Goal: Task Accomplishment & Management: Use online tool/utility

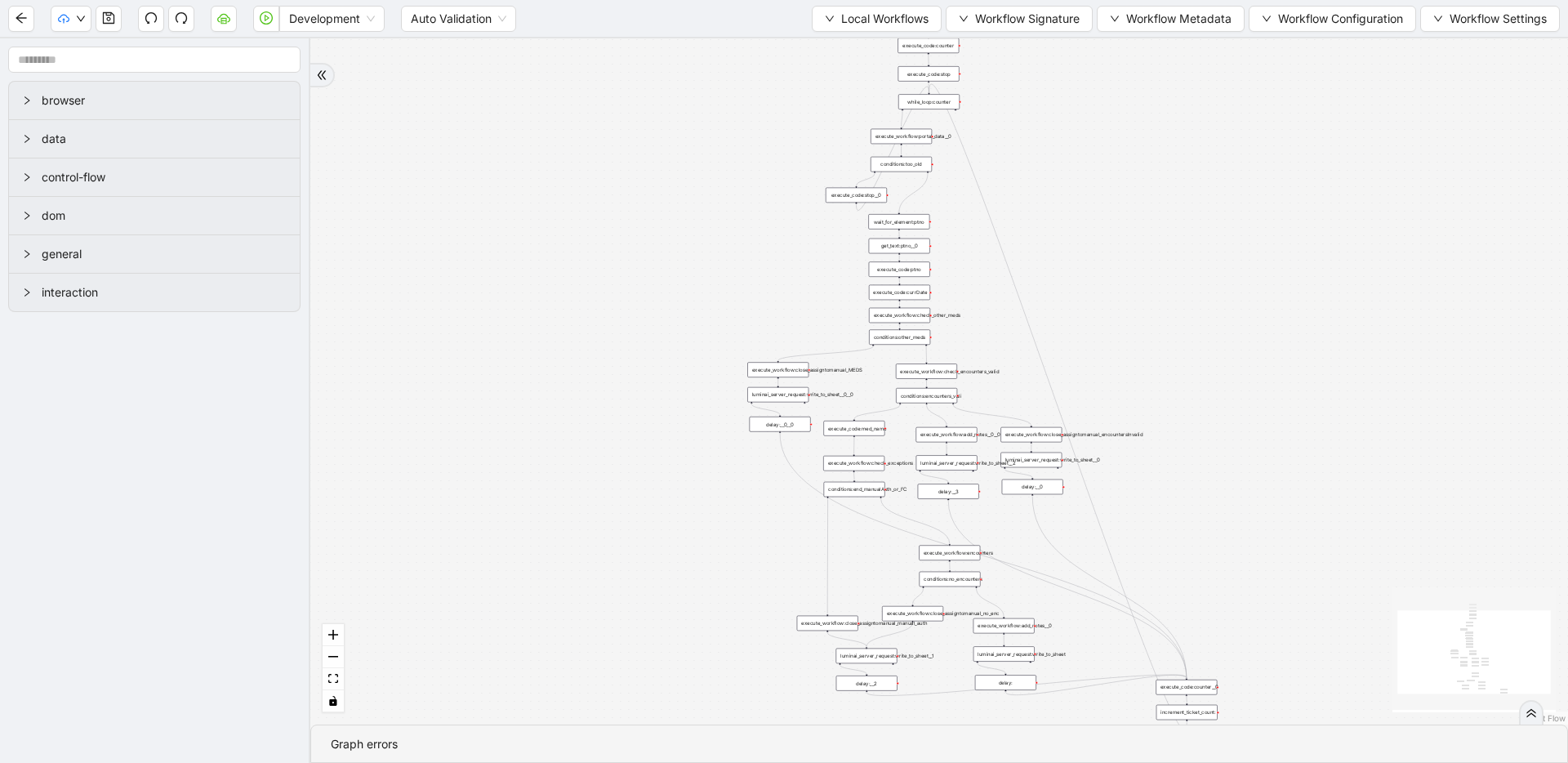
drag, startPoint x: 682, startPoint y: 224, endPoint x: 575, endPoint y: 356, distance: 169.9
click at [575, 356] on div "trigger execute_workflow:check_exceptions execute_workflow:encounters execute_w…" at bounding box center [938, 381] width 1257 height 686
click at [227, 21] on icon "cloud-server" at bounding box center [224, 17] width 13 height 9
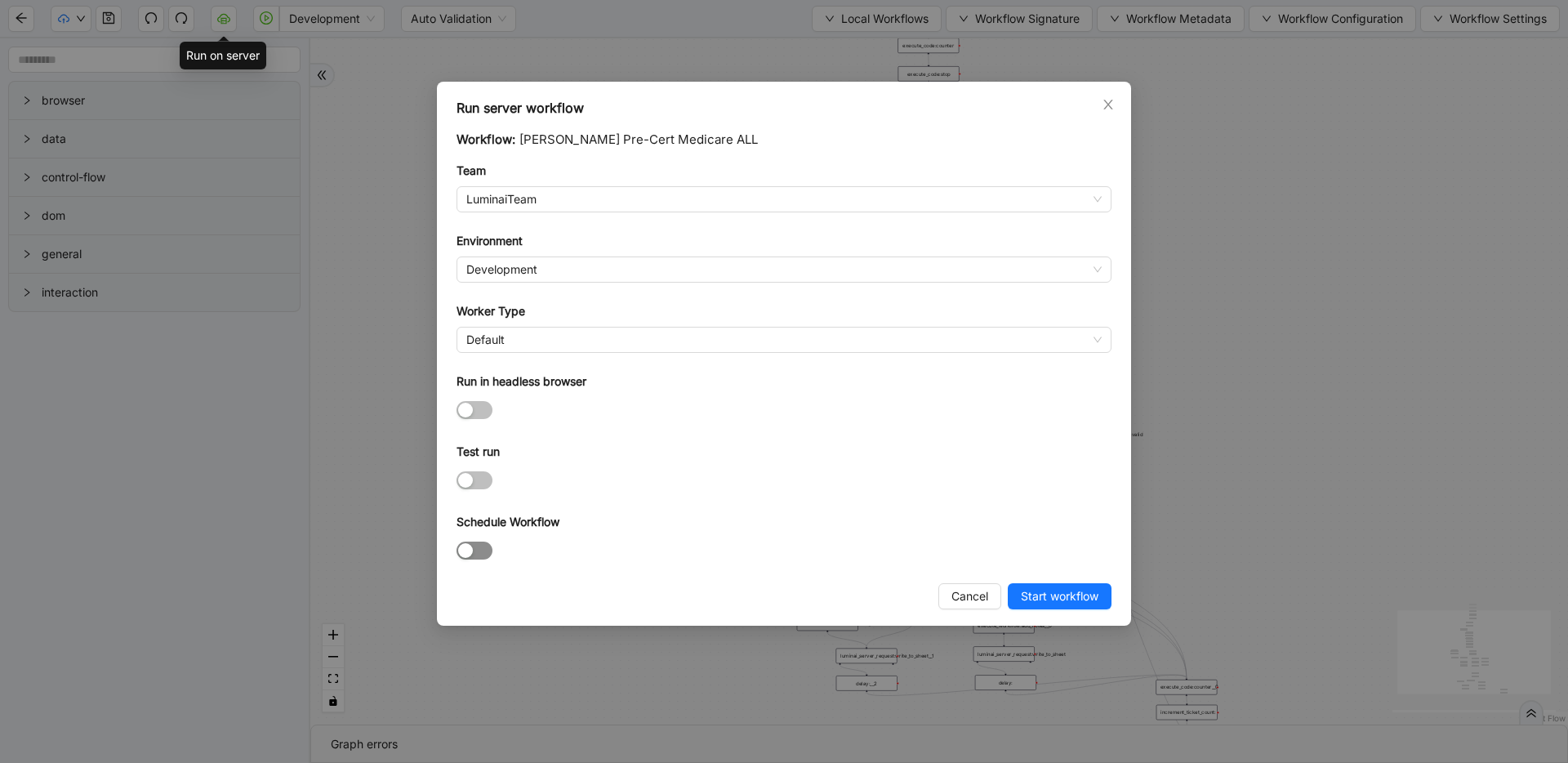
click at [462, 555] on div "button" at bounding box center [465, 550] width 14 height 14
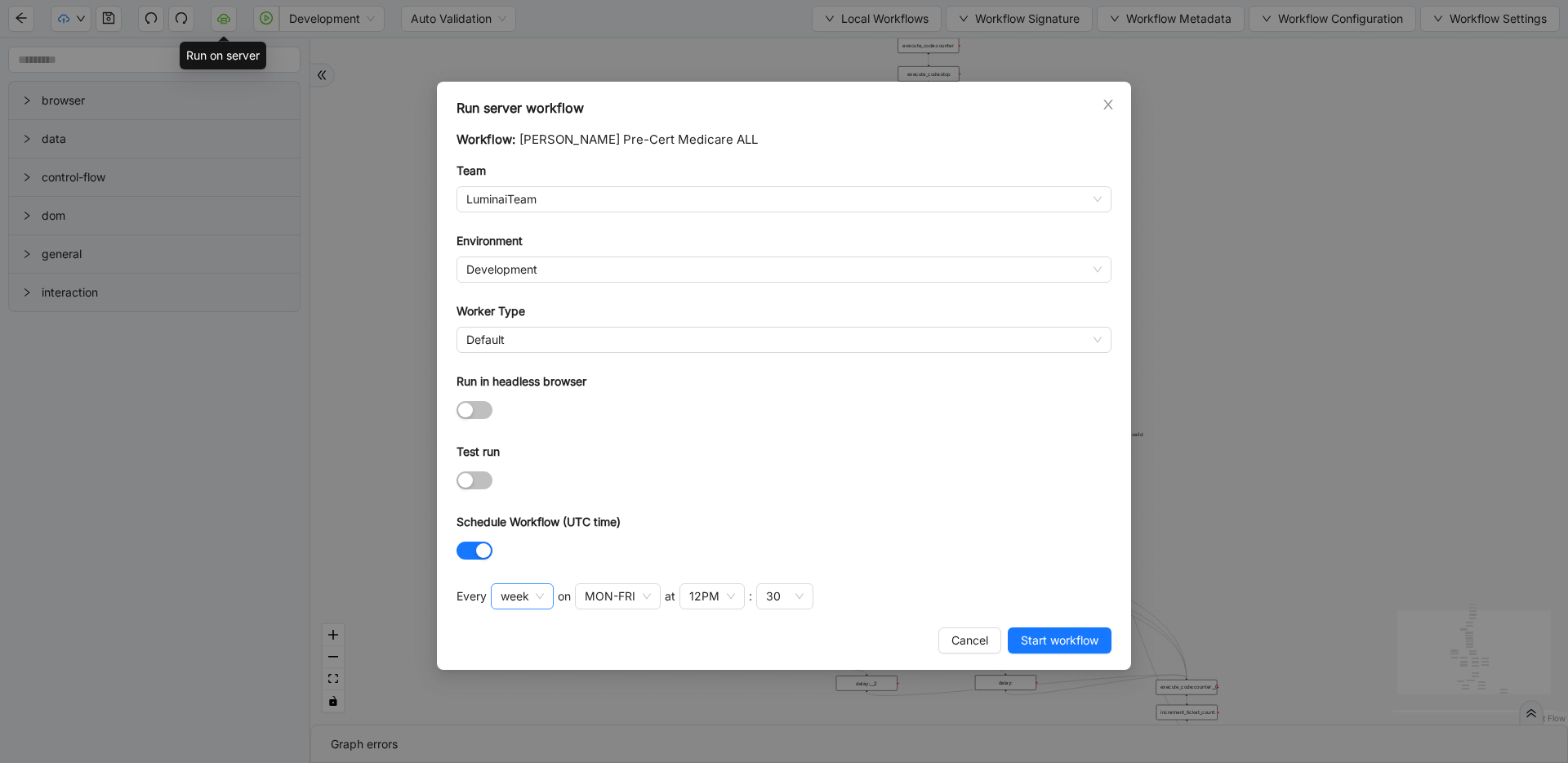
click at [548, 603] on div "week" at bounding box center [522, 596] width 63 height 26
click at [529, 699] on div "hour" at bounding box center [522, 707] width 34 height 18
click at [608, 603] on div "30" at bounding box center [596, 596] width 58 height 26
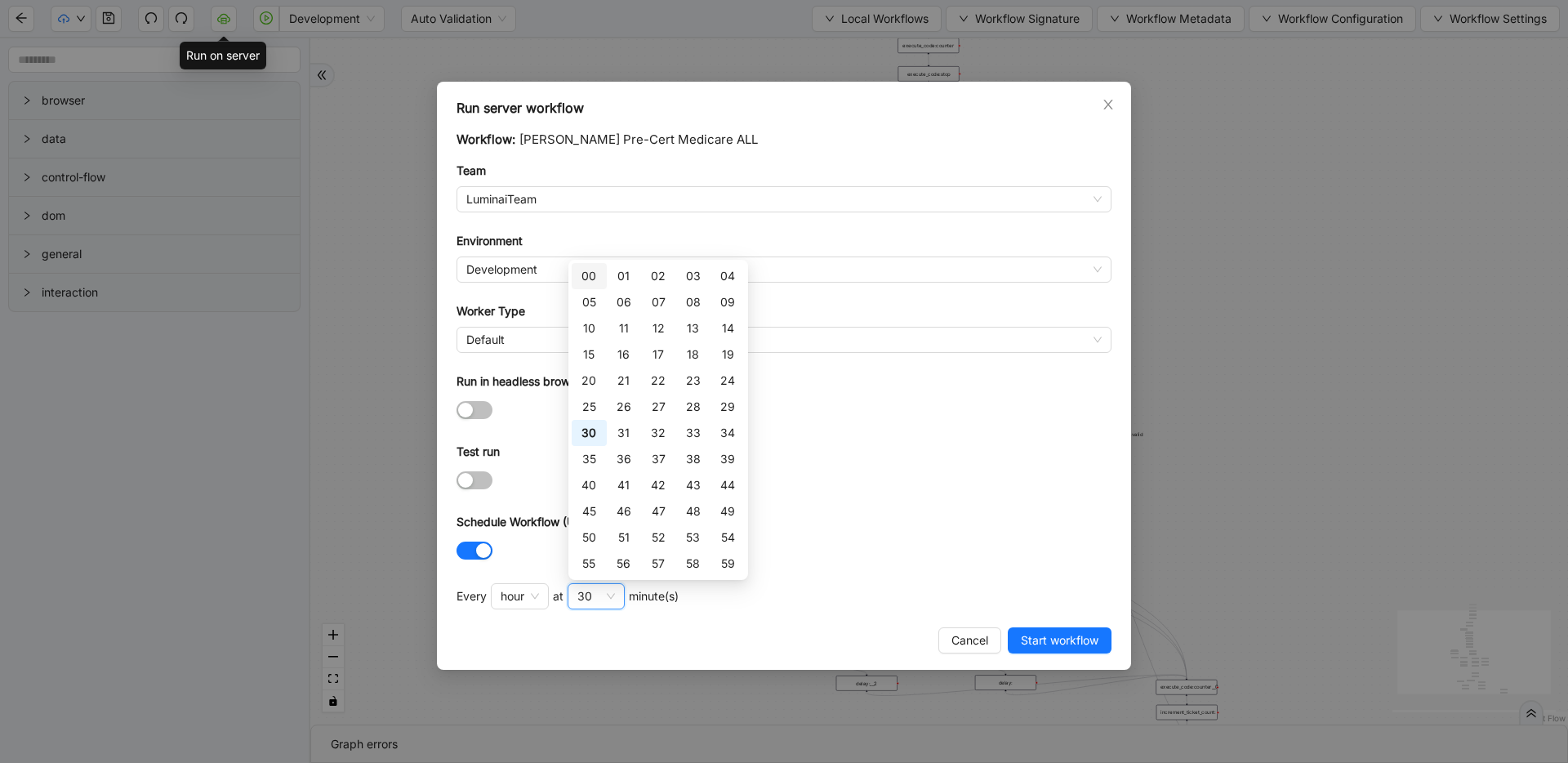
click at [583, 285] on div "00" at bounding box center [588, 276] width 35 height 26
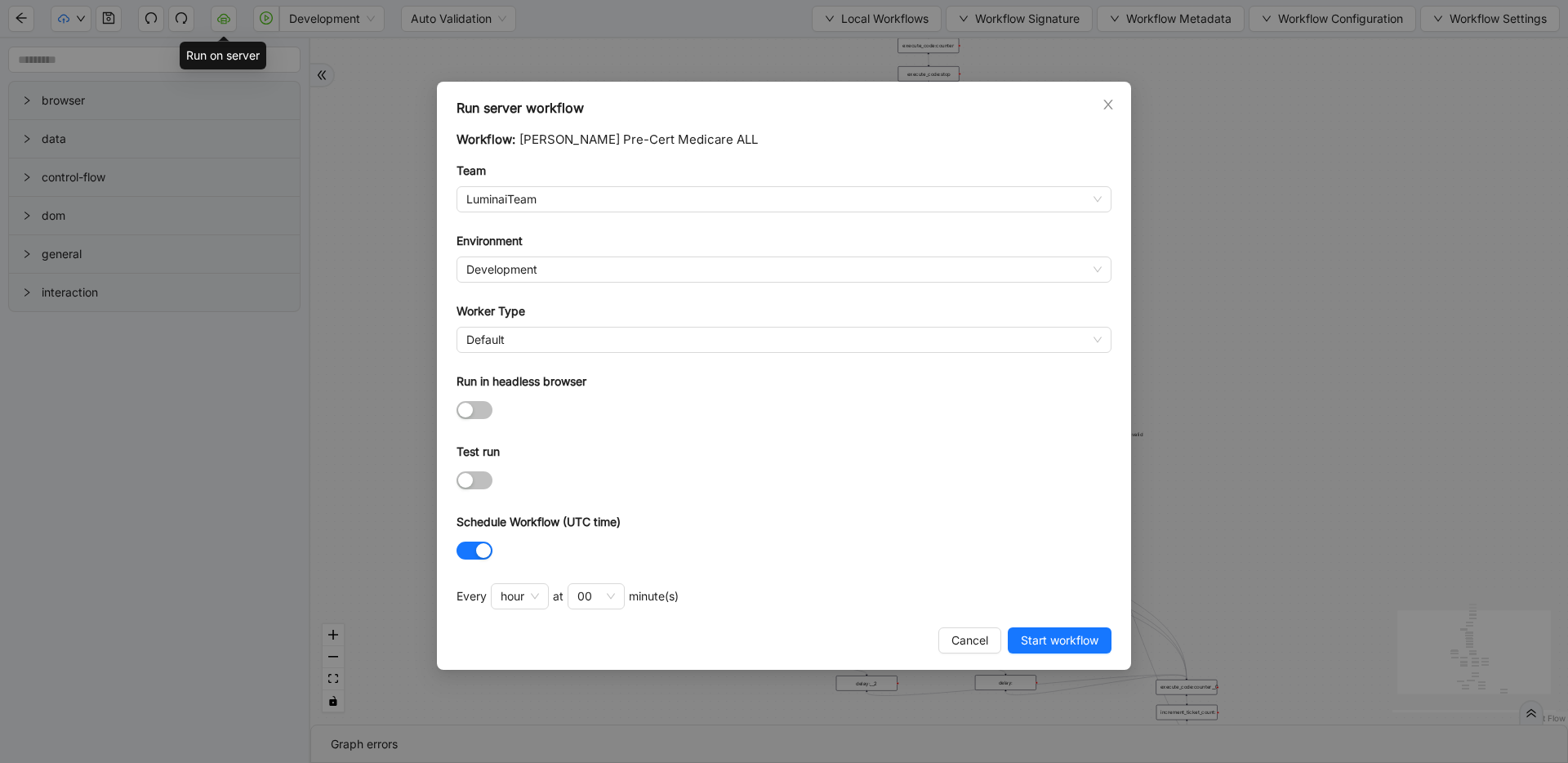
click at [959, 508] on form "Workflow: [PERSON_NAME] Pre-Cert Medicare ALL Team LuminaiTeam Environment Deve…" at bounding box center [783, 346] width 654 height 434
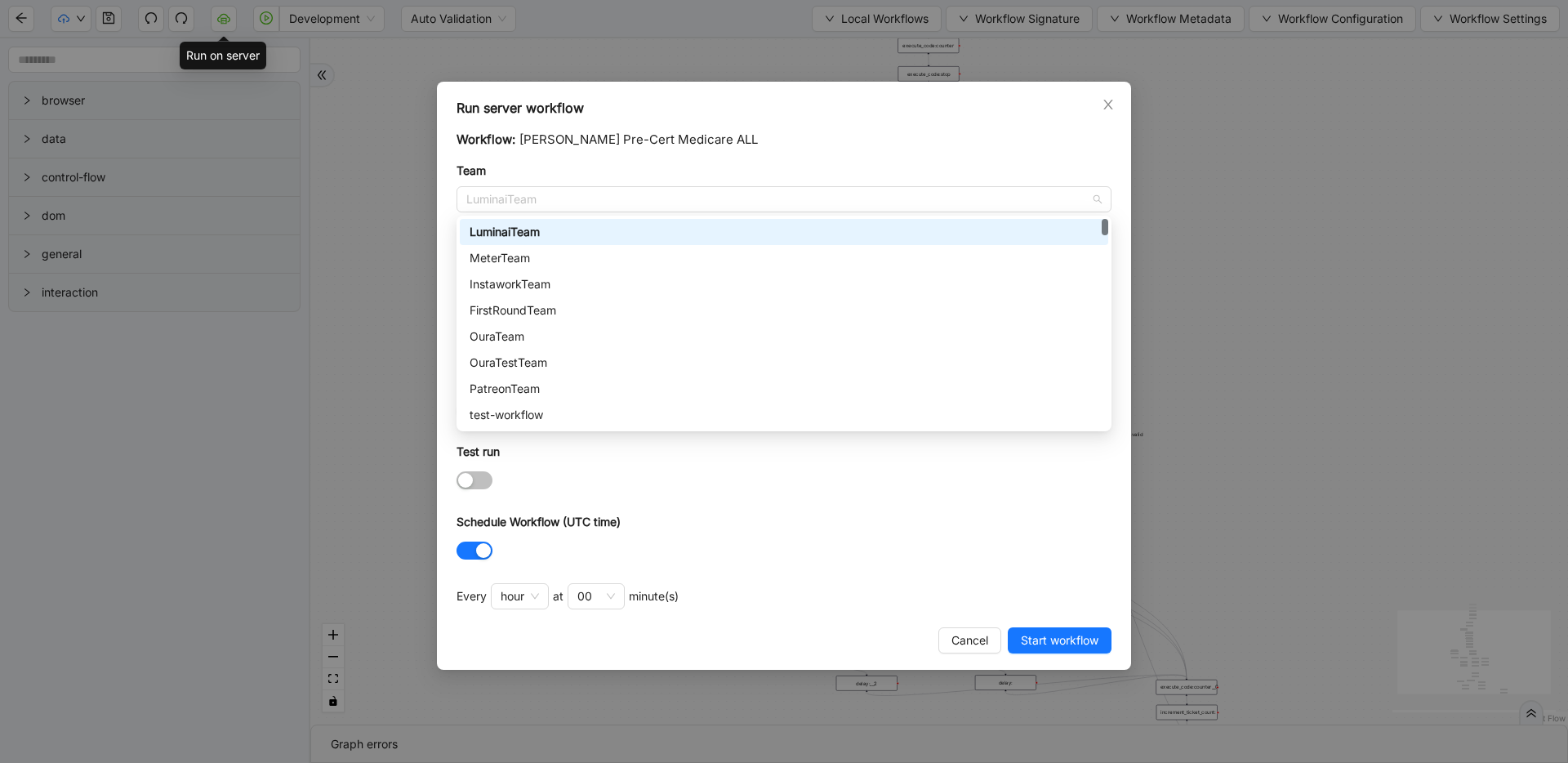
drag, startPoint x: 549, startPoint y: 202, endPoint x: 450, endPoint y: 197, distance: 99.1
click at [450, 197] on div "Run server workflow Workflow: [PERSON_NAME] Pre-Cert Medicare ALL Team LuminaiT…" at bounding box center [784, 375] width 694 height 588
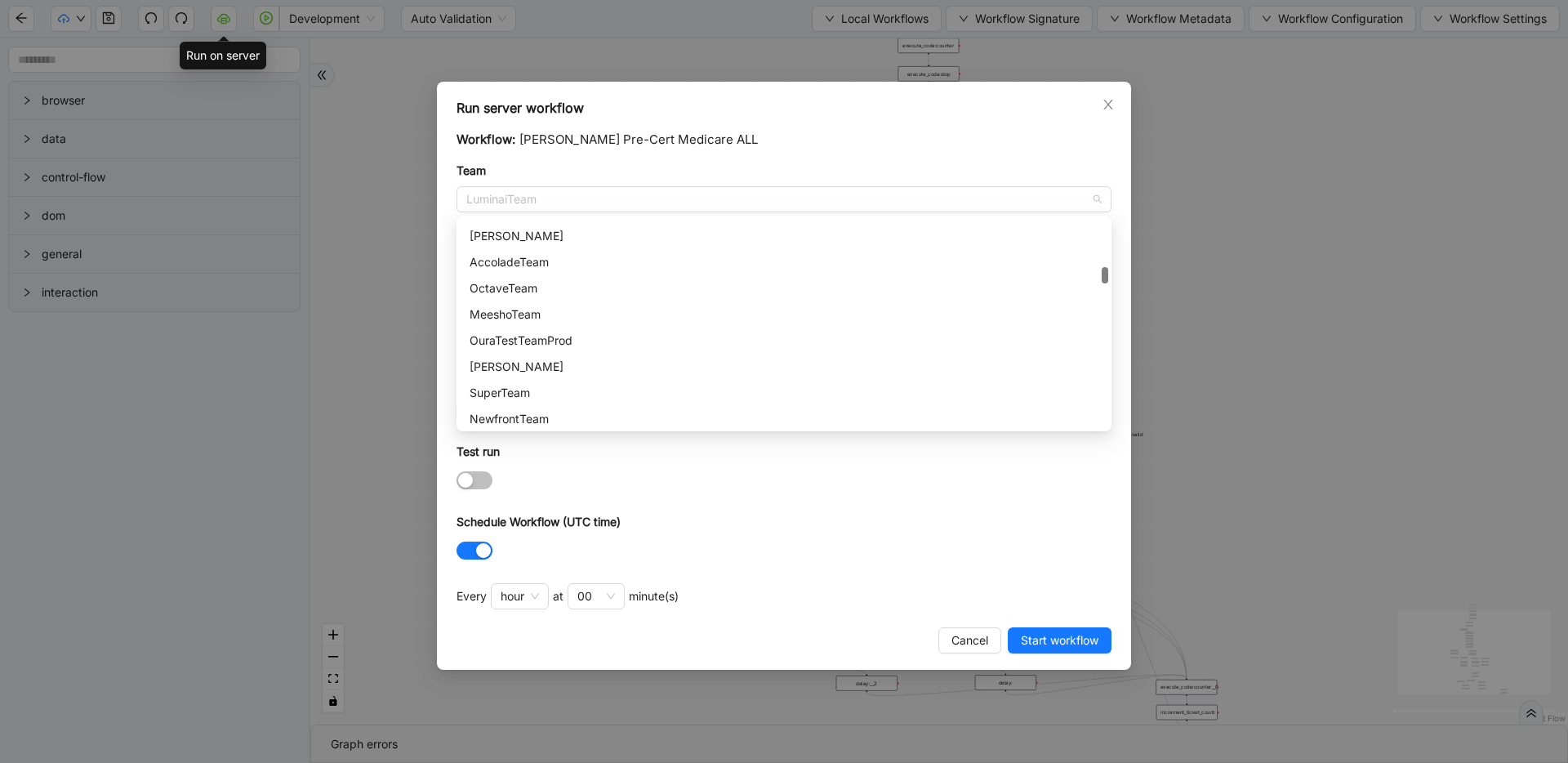
scroll to position [650, 0]
click at [543, 196] on span "LuminaiTeam" at bounding box center [784, 199] width 635 height 25
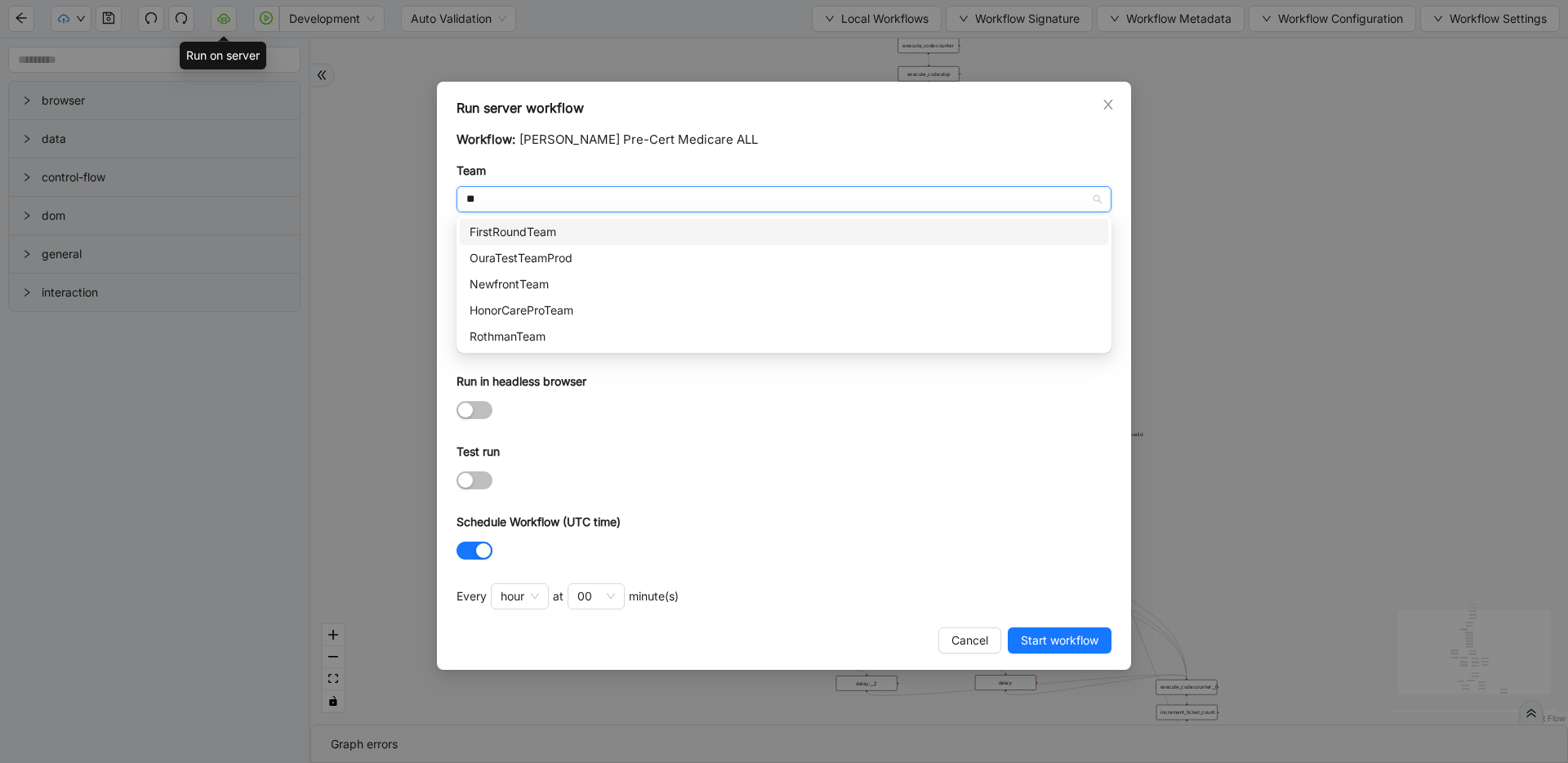
scroll to position [0, 0]
type input "****"
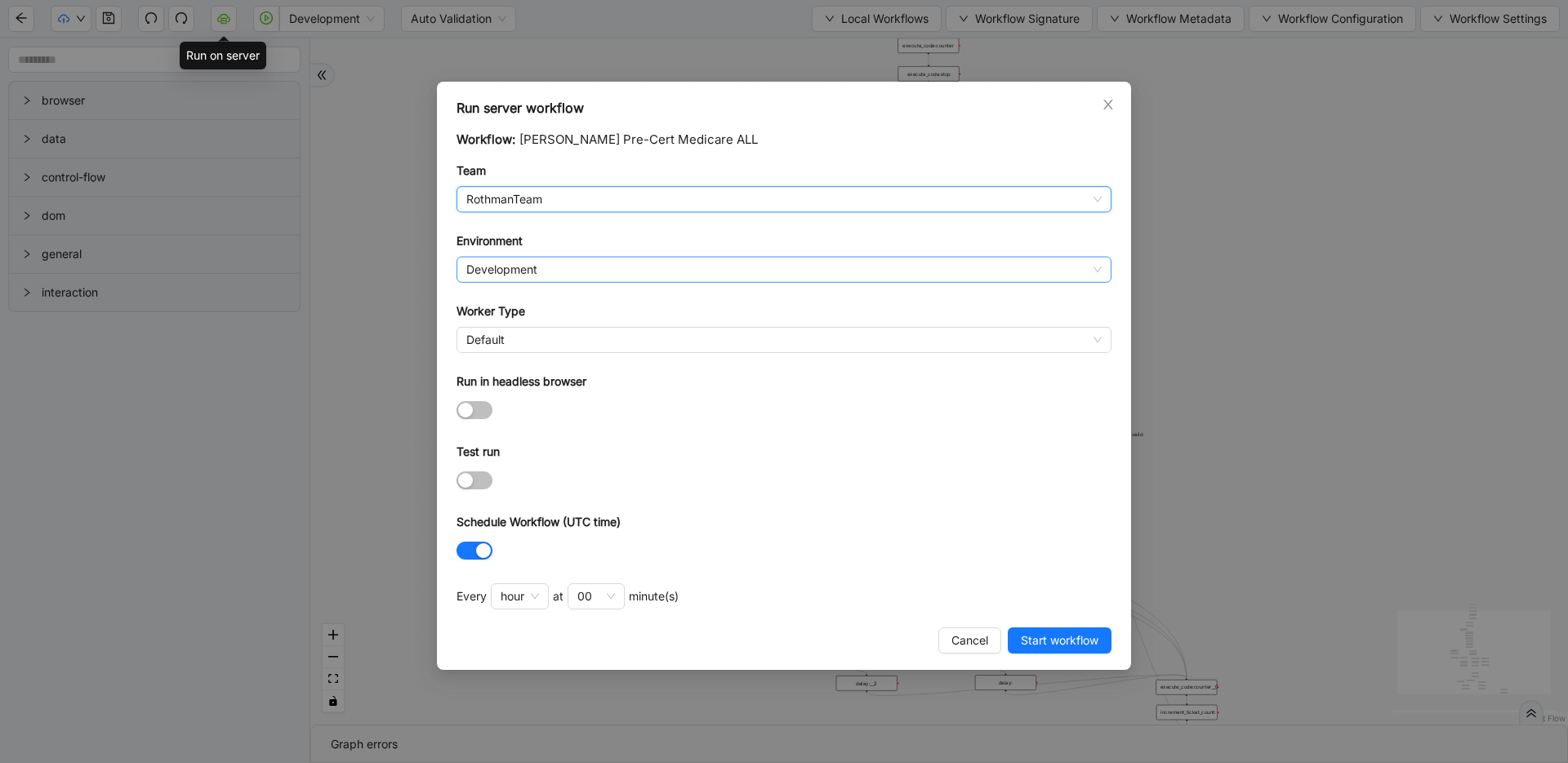
click at [481, 260] on span "Development" at bounding box center [784, 269] width 635 height 25
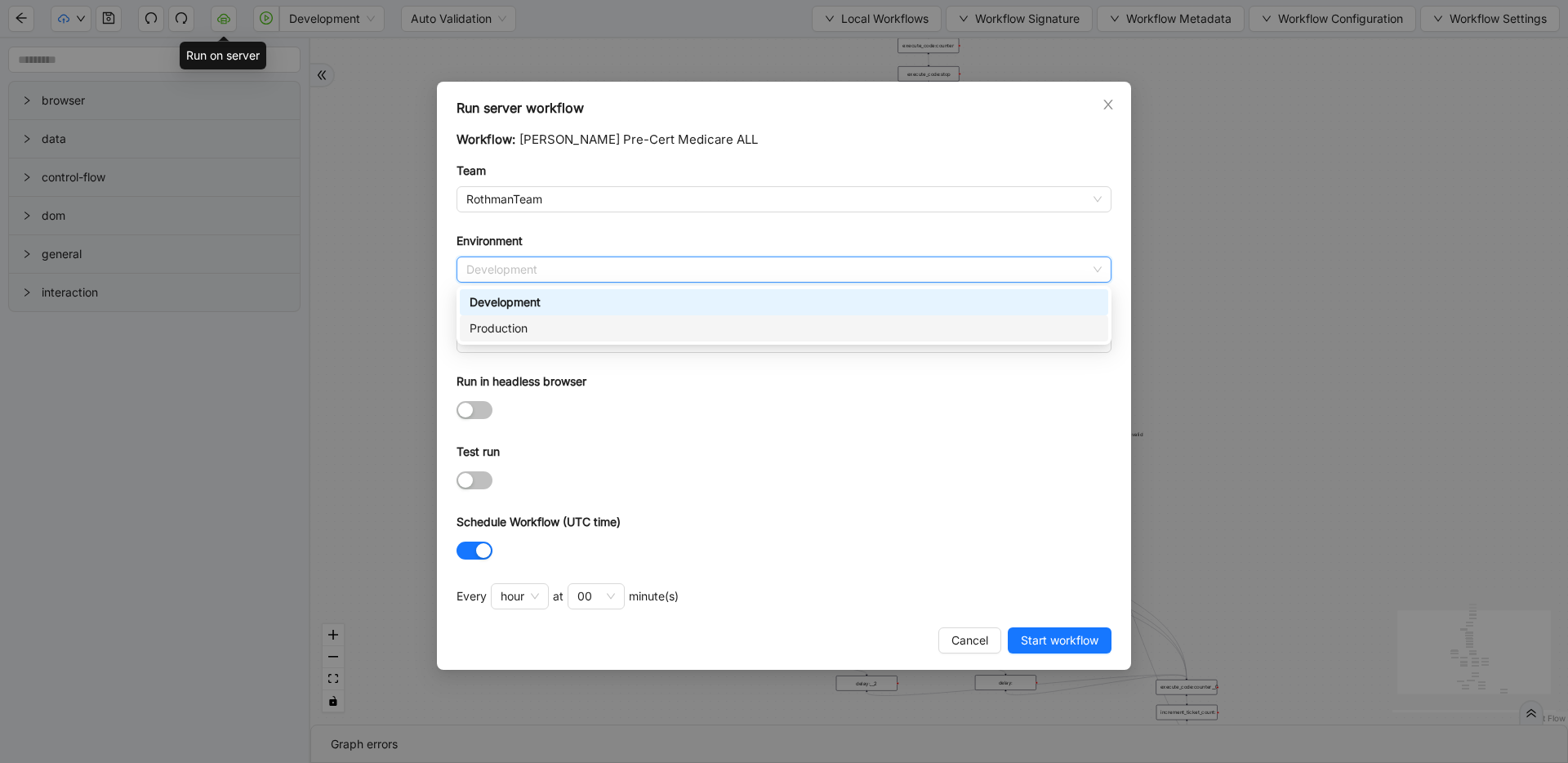
click at [493, 317] on div "Production" at bounding box center [784, 328] width 649 height 26
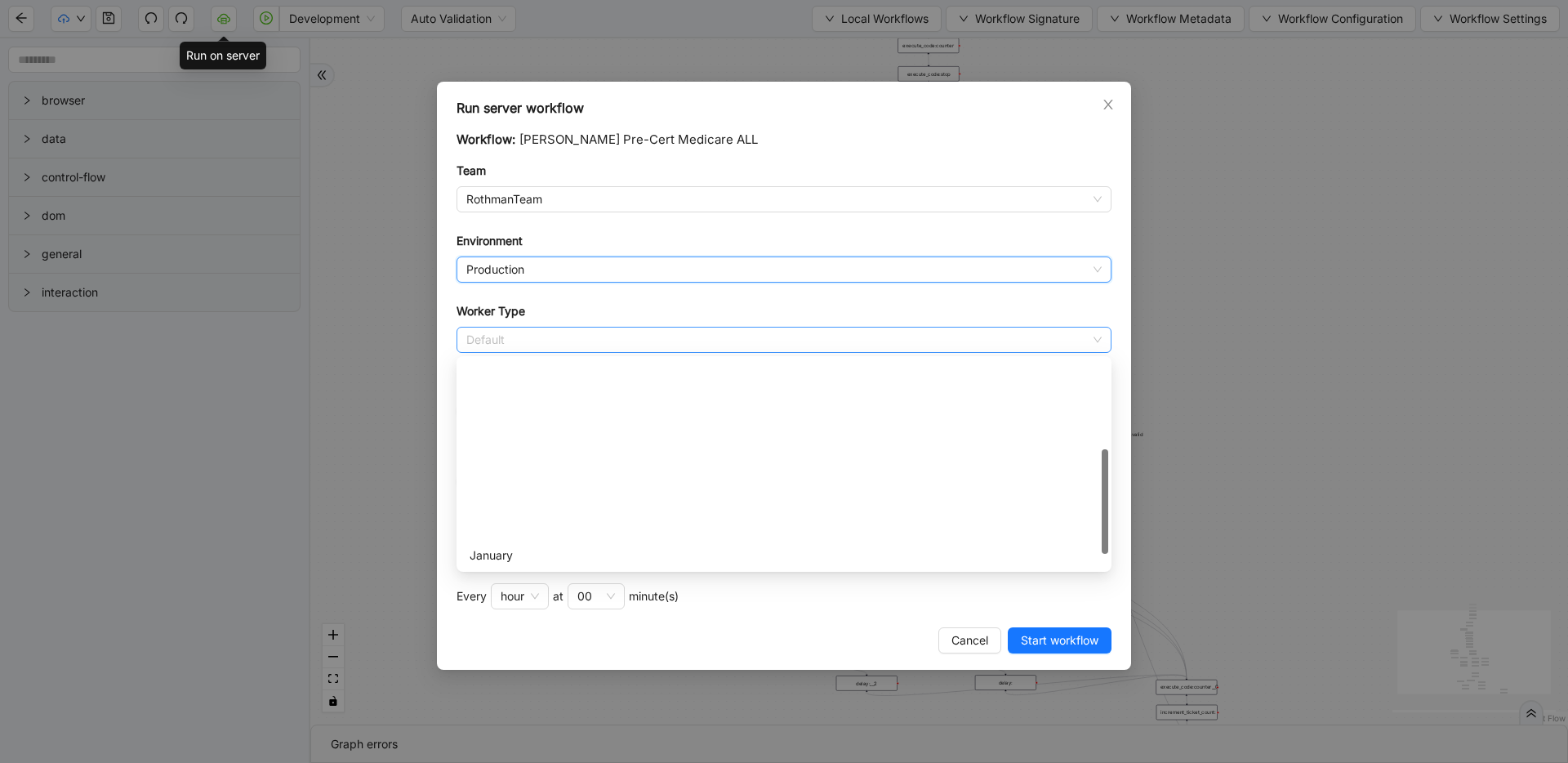
click at [494, 339] on span "Default" at bounding box center [784, 340] width 635 height 25
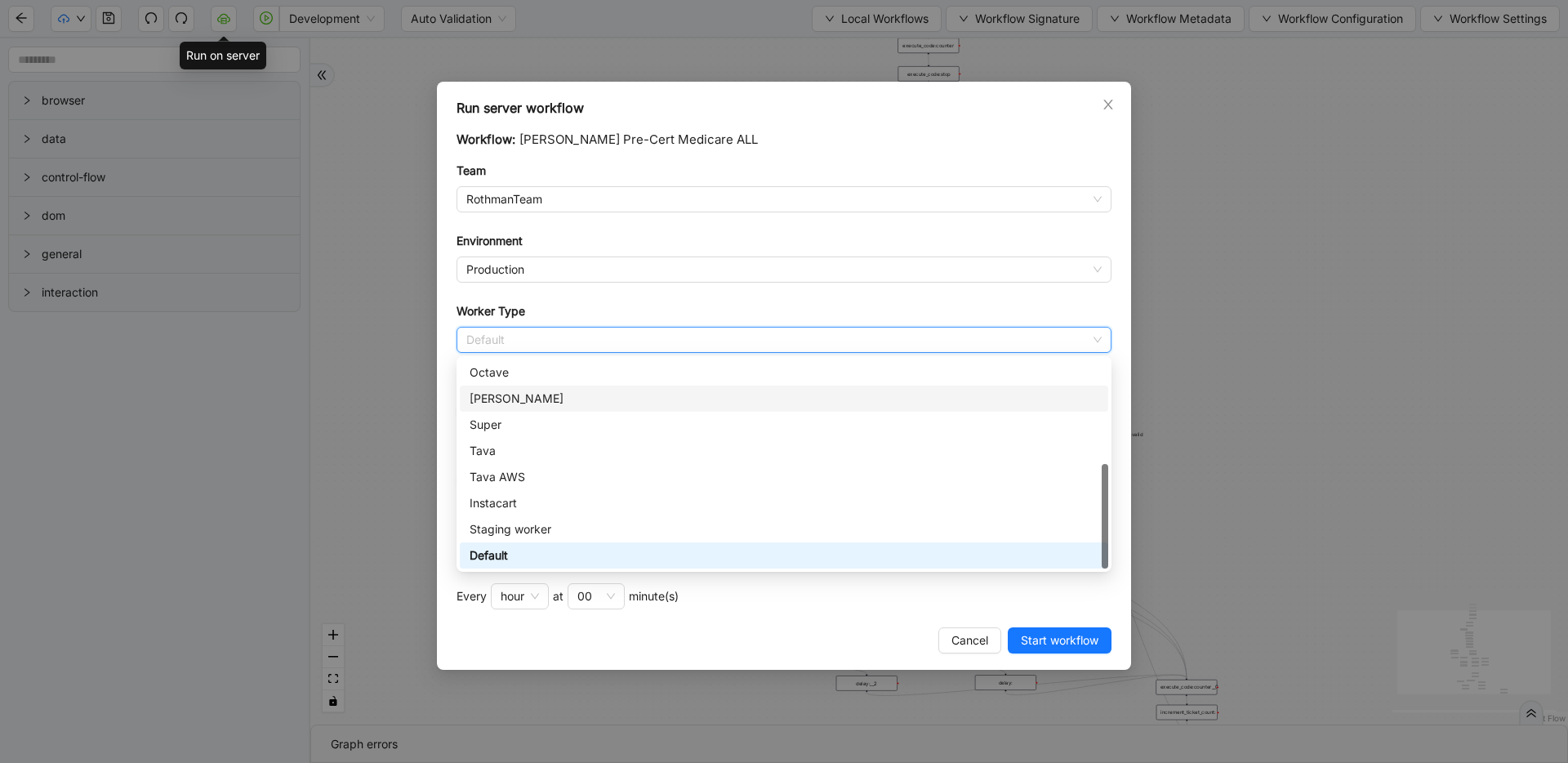
click at [521, 400] on div "[PERSON_NAME]" at bounding box center [784, 398] width 629 height 18
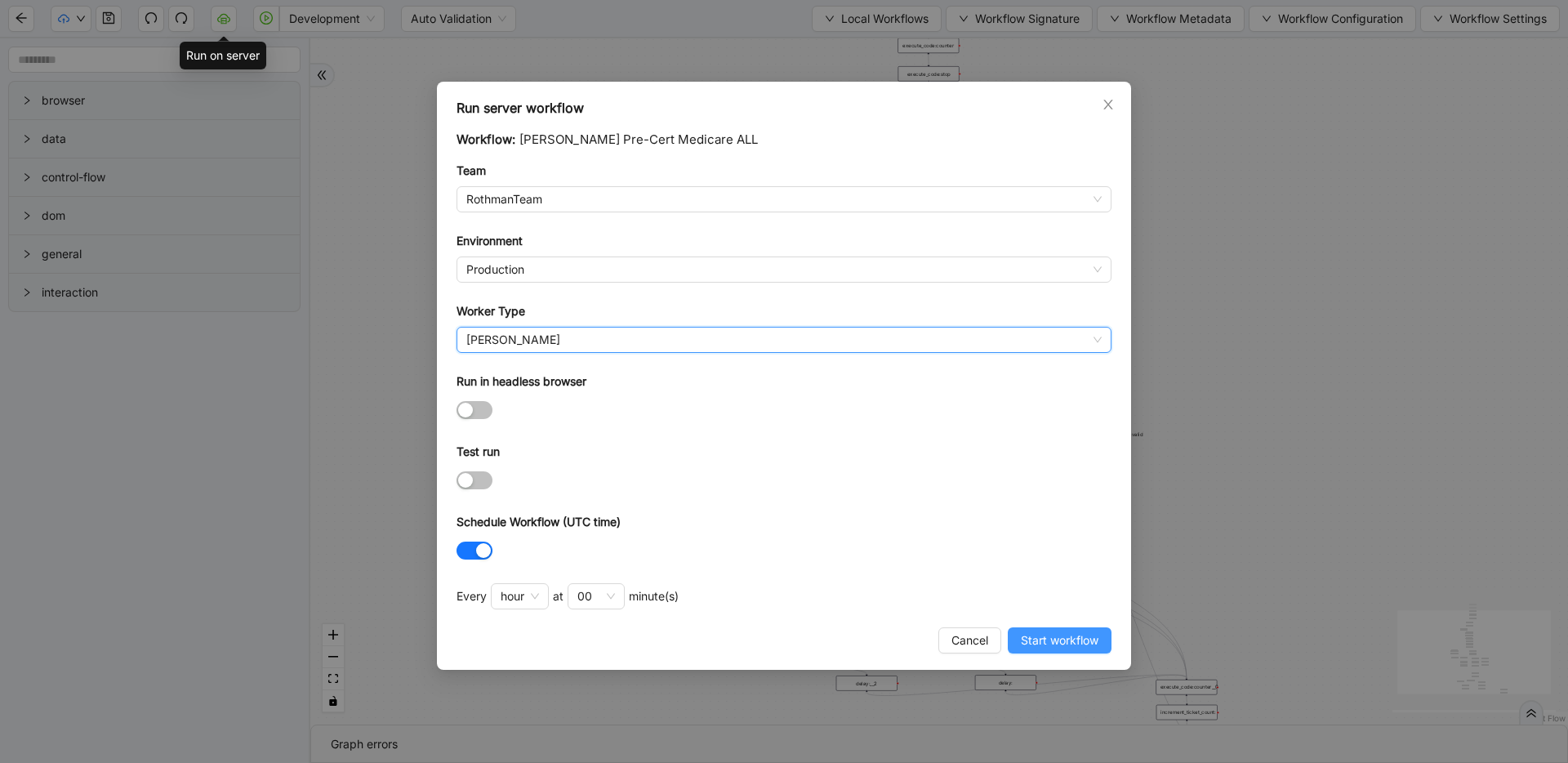
click at [1035, 633] on span "Start workflow" at bounding box center [1060, 639] width 78 height 18
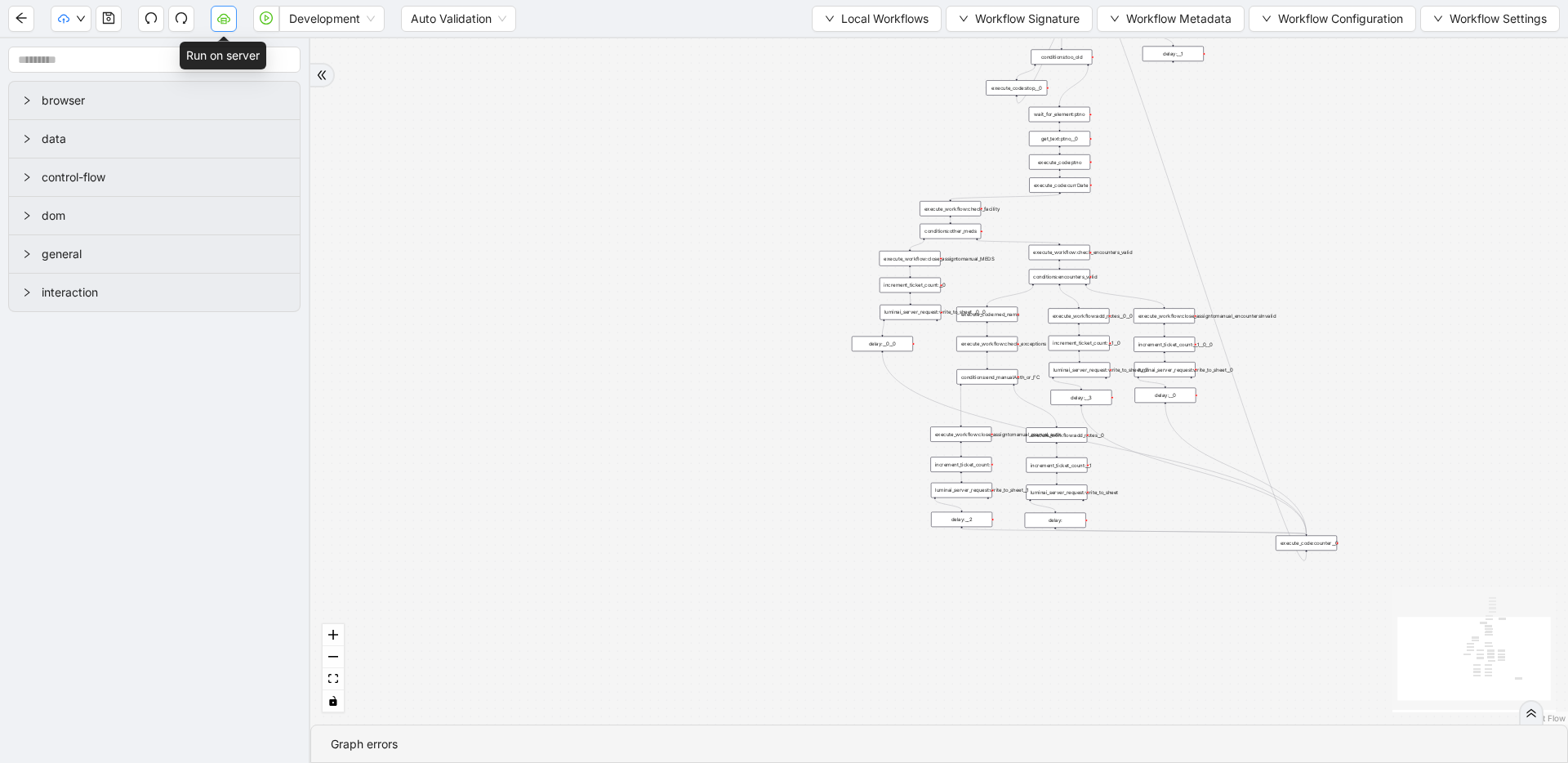
click at [229, 21] on icon "cloud-server" at bounding box center [224, 17] width 13 height 9
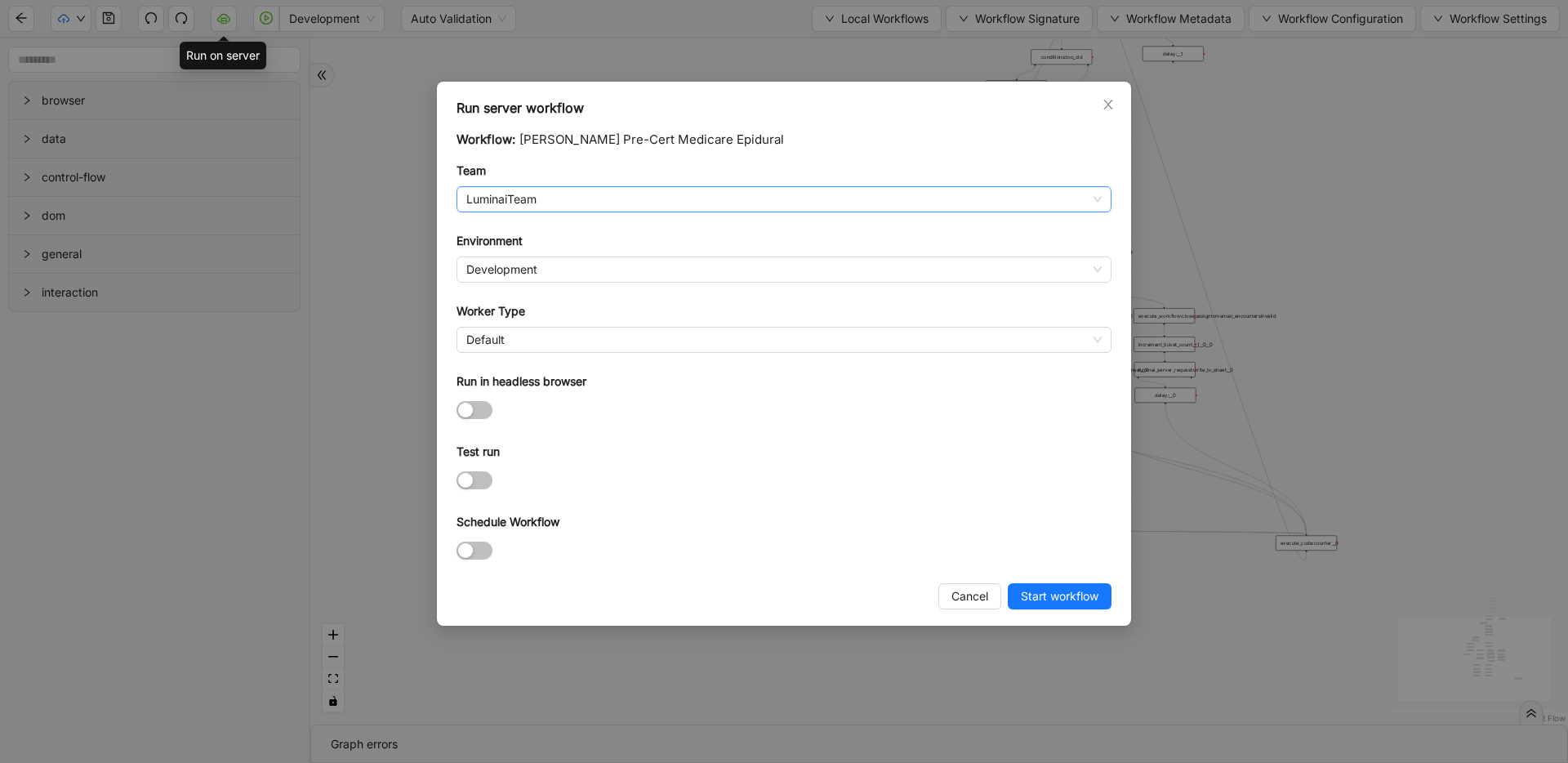
click at [540, 204] on span "LuminaiTeam" at bounding box center [784, 199] width 635 height 25
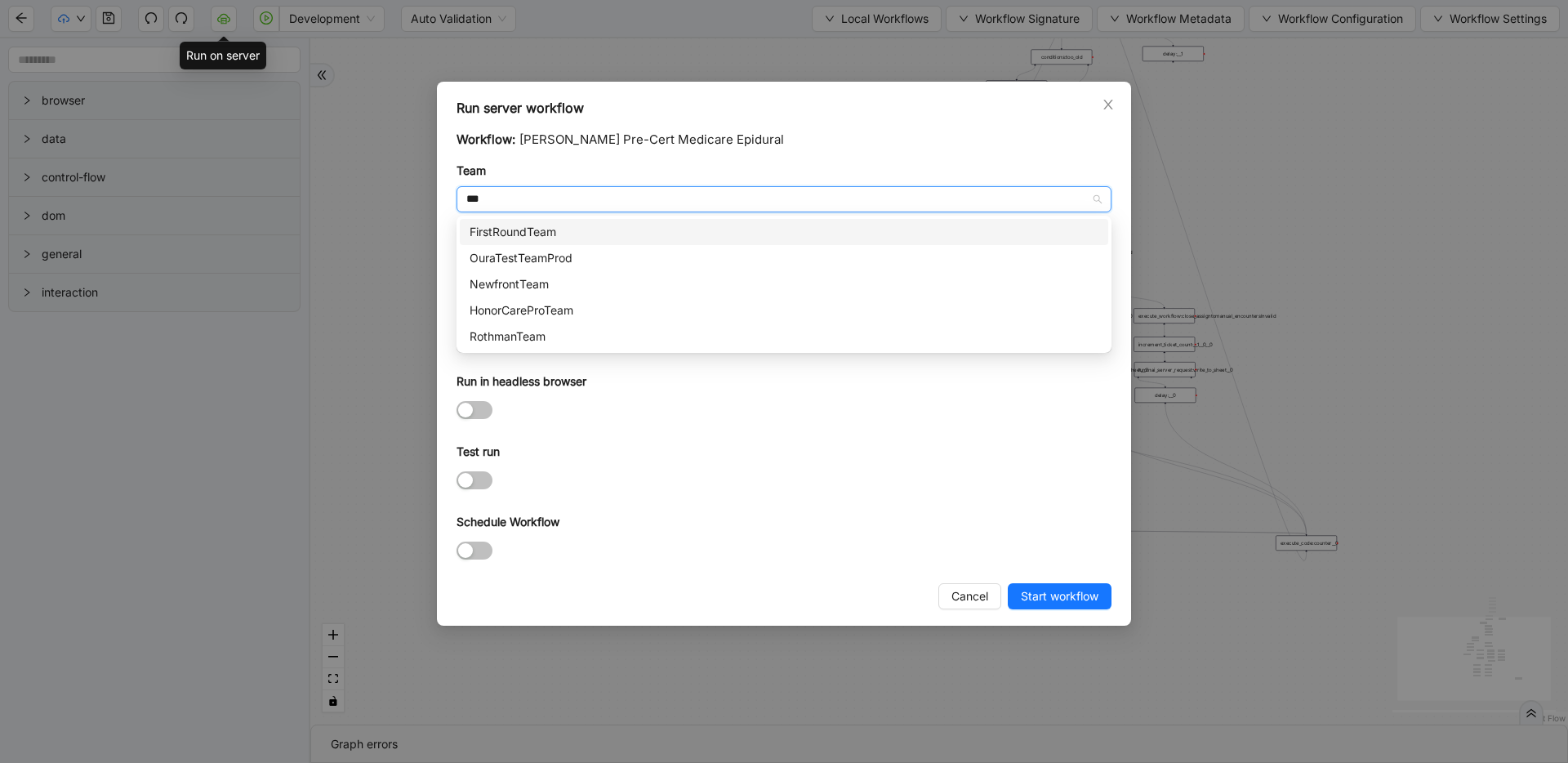
type input "****"
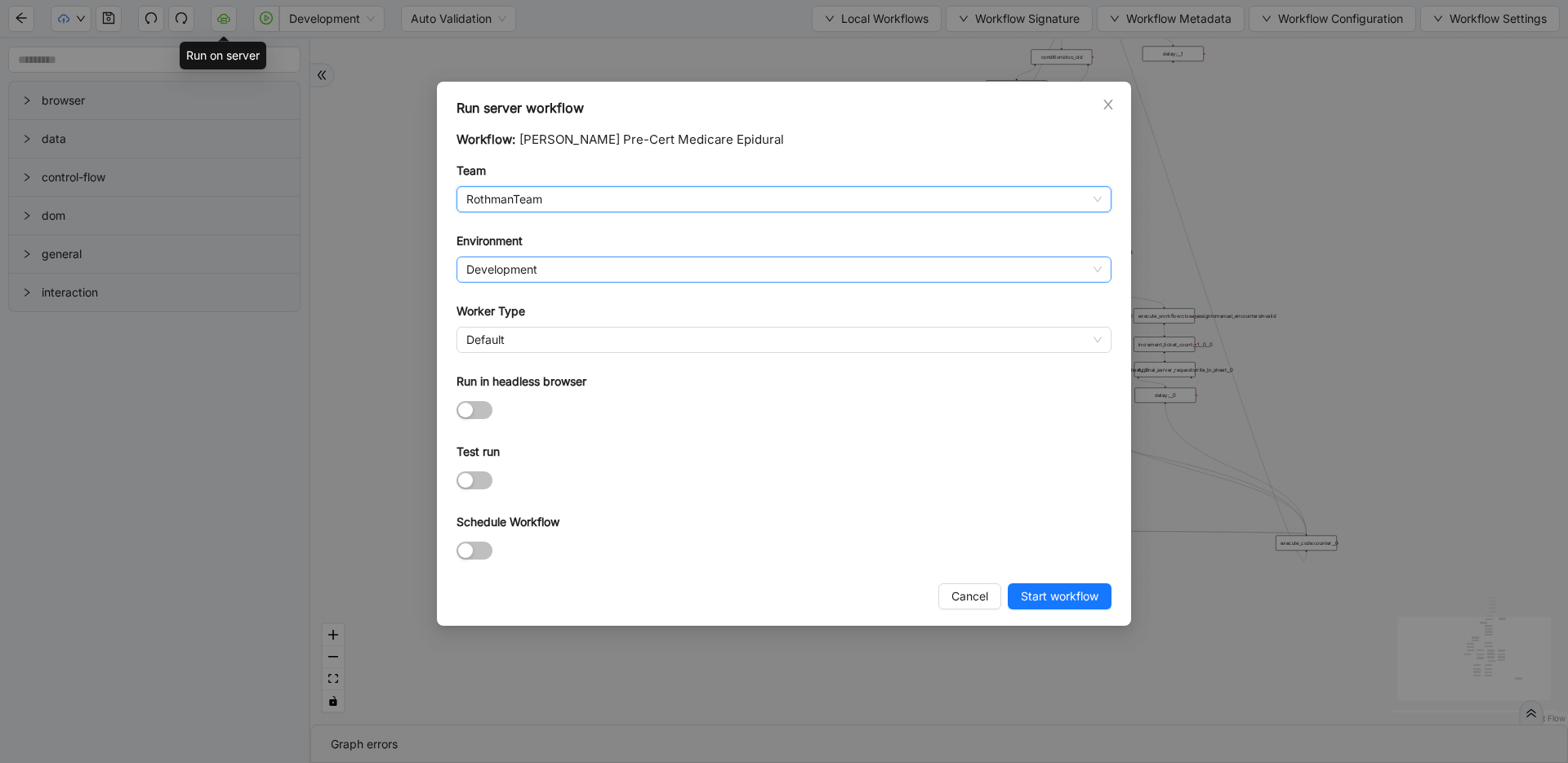
click at [685, 273] on span "Development" at bounding box center [784, 269] width 635 height 25
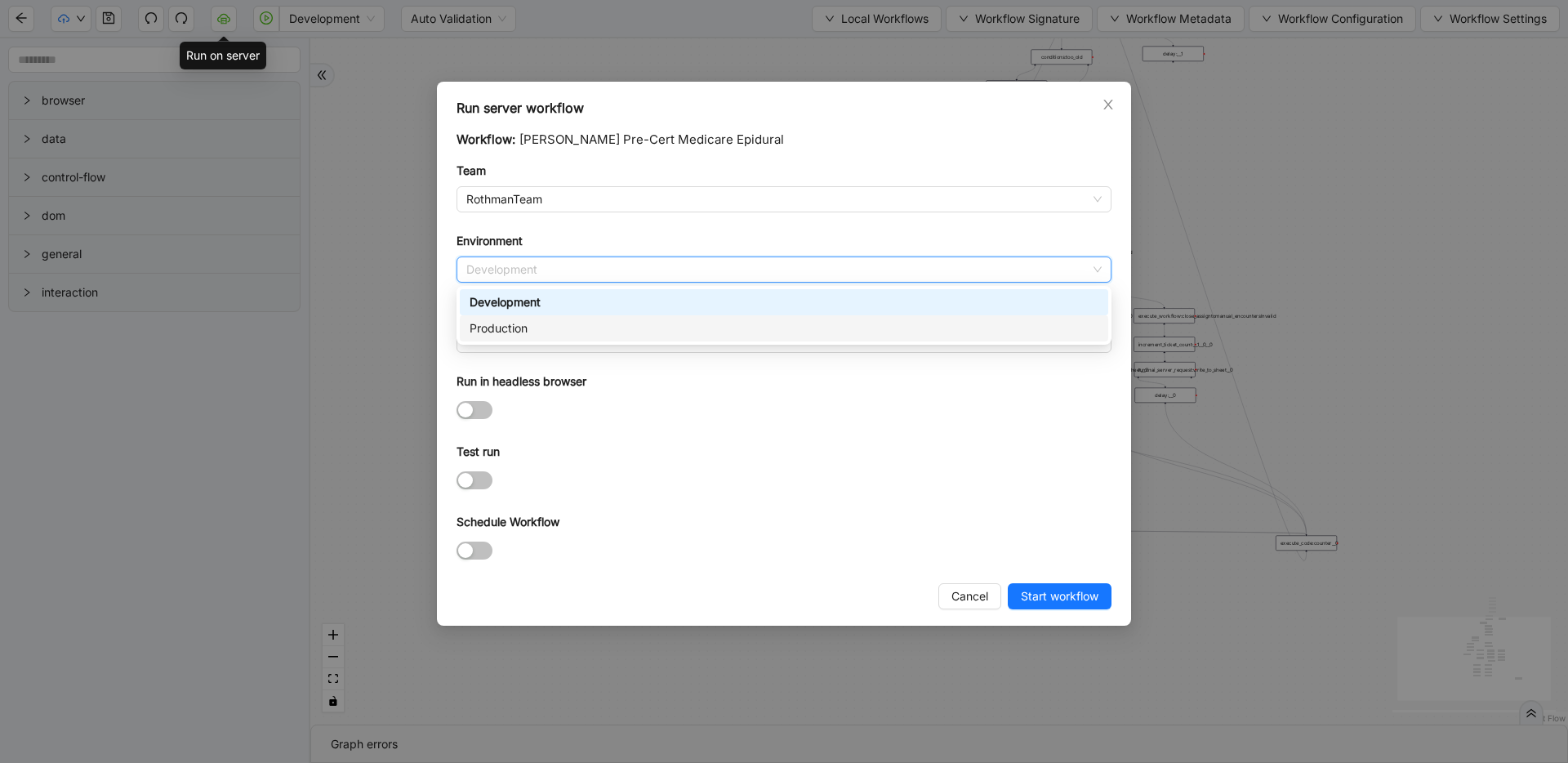
click at [655, 321] on div "Production" at bounding box center [784, 328] width 629 height 18
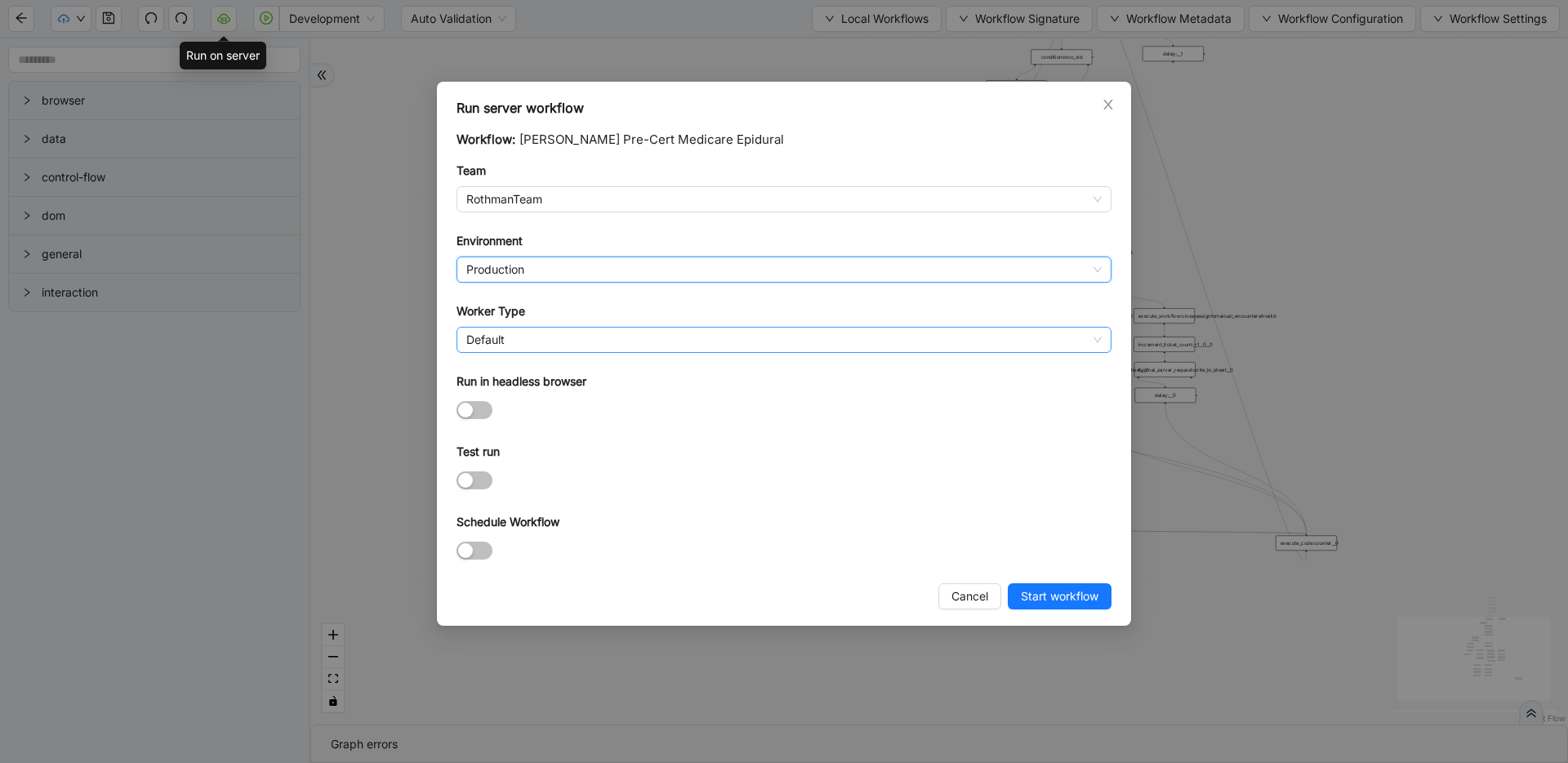
click at [605, 333] on span "Default" at bounding box center [784, 340] width 635 height 25
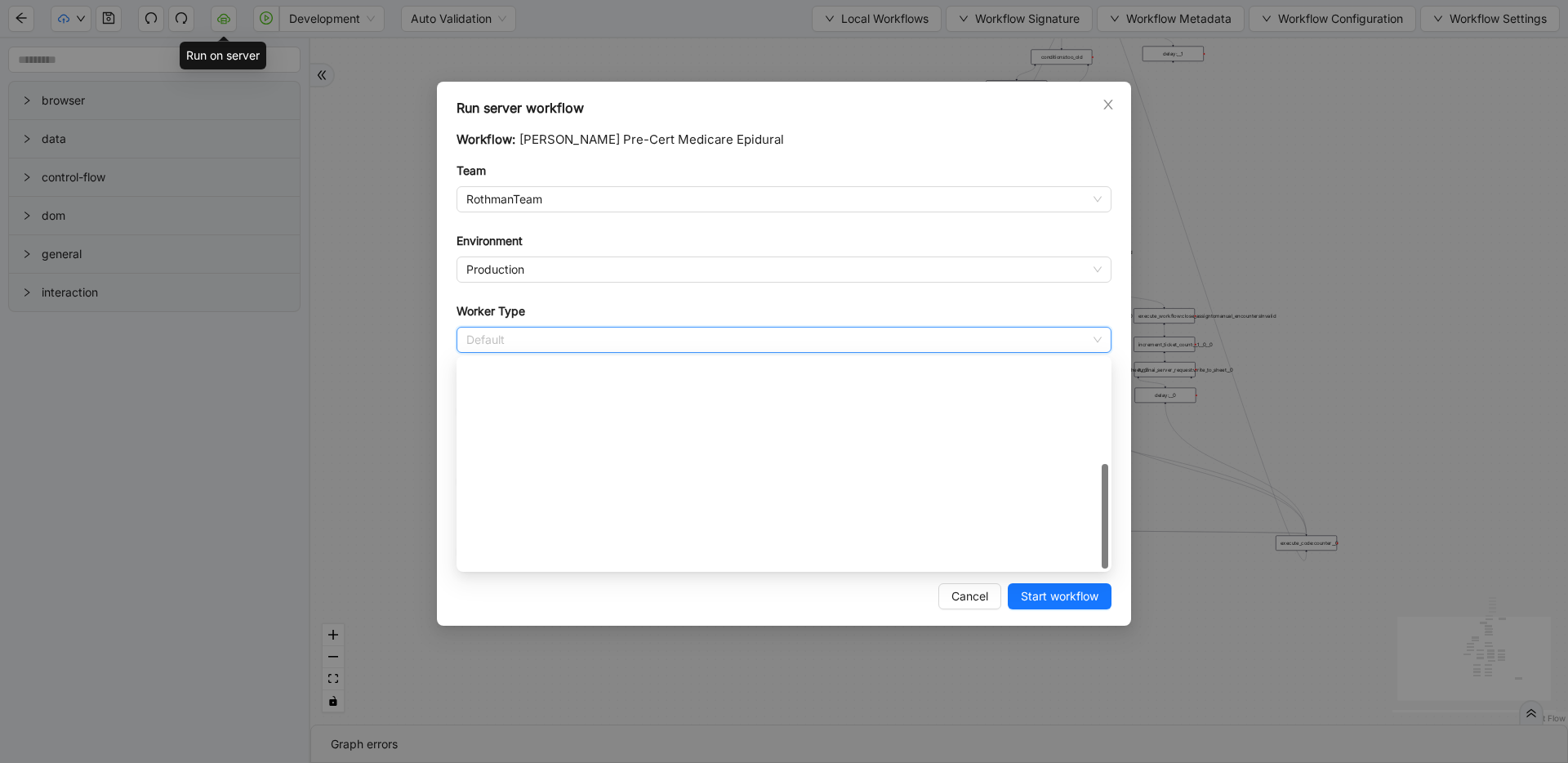
scroll to position [235, 0]
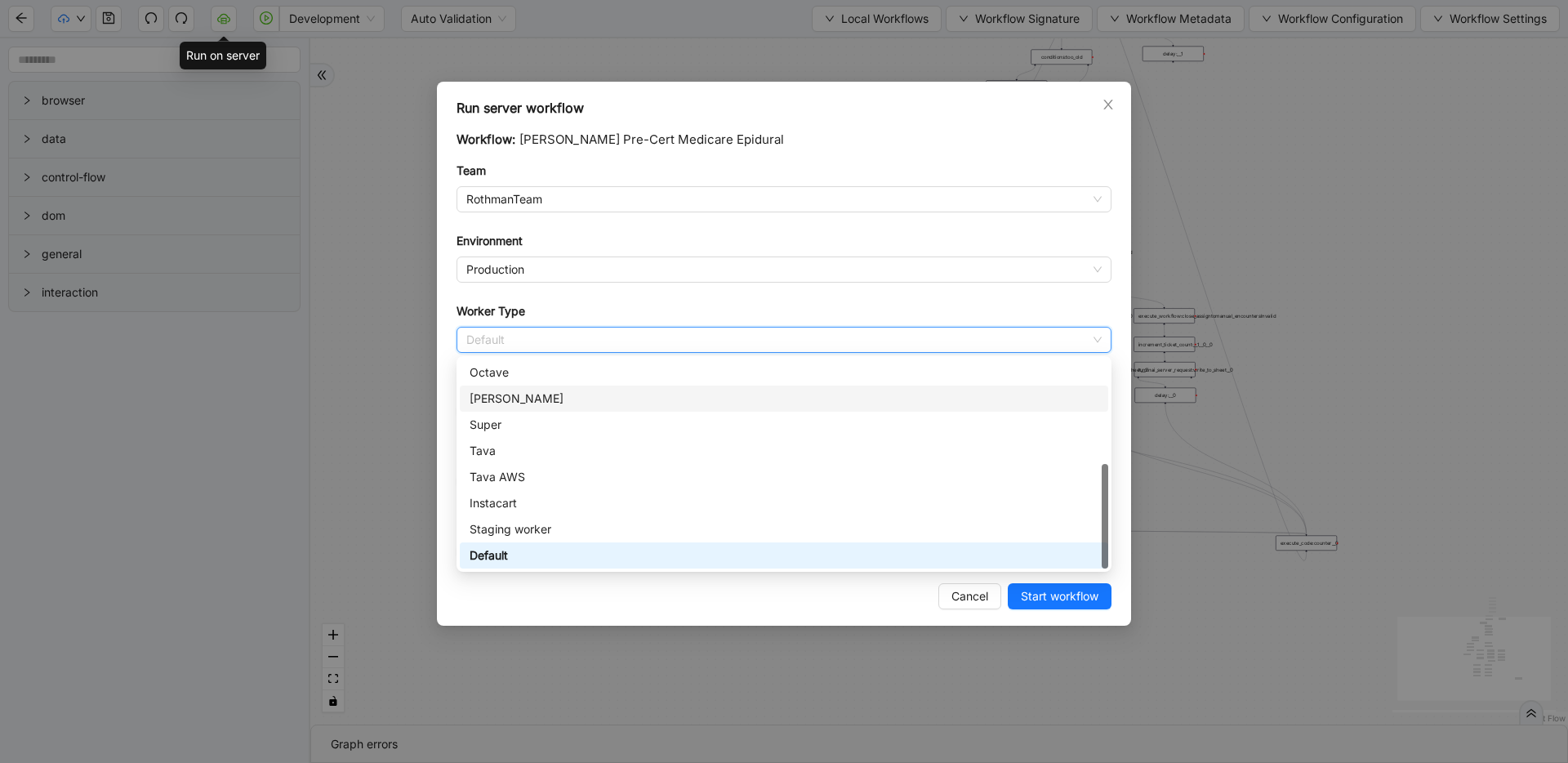
click at [544, 398] on div "[PERSON_NAME]" at bounding box center [784, 398] width 629 height 18
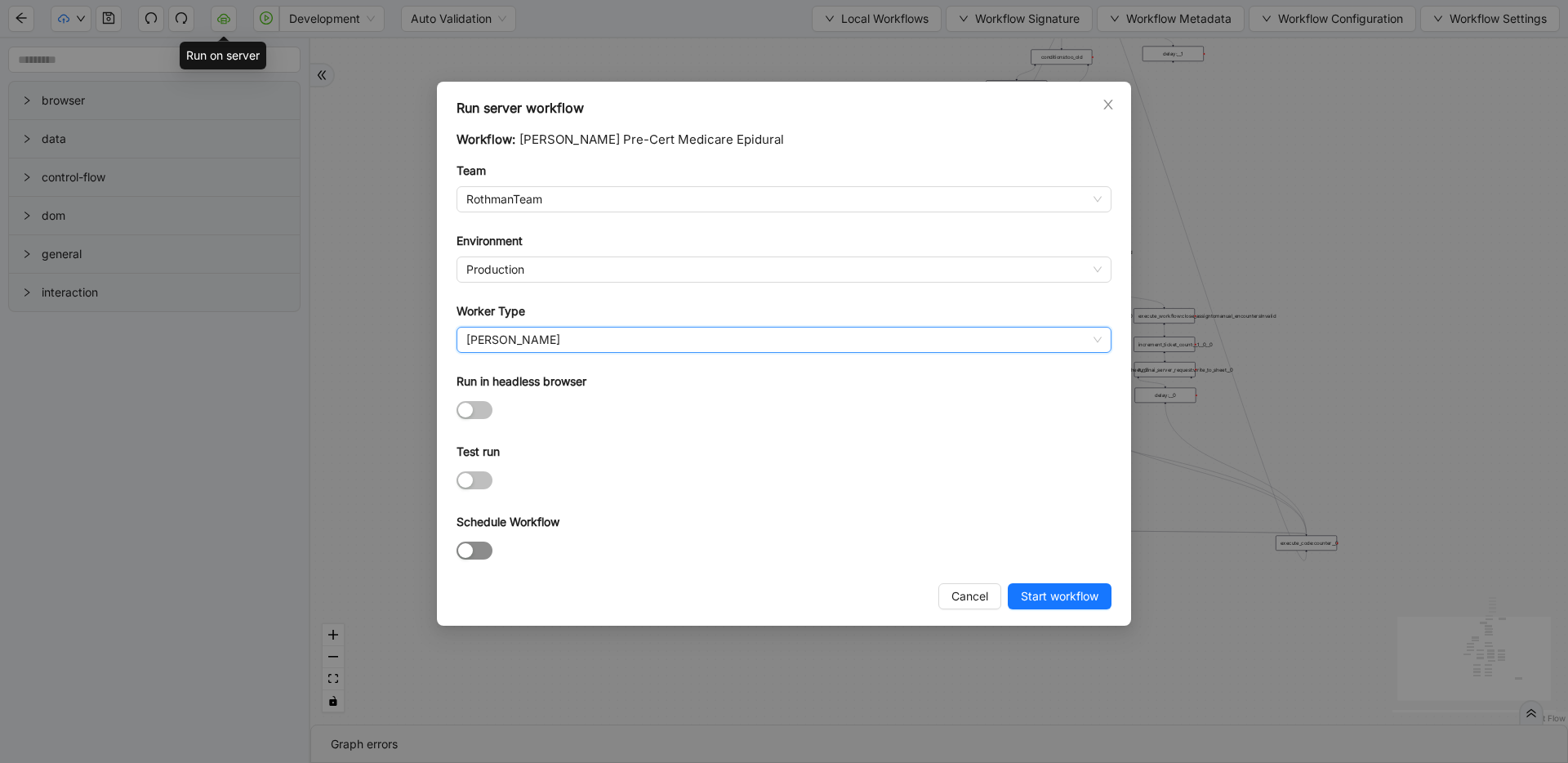
click at [469, 546] on div "button" at bounding box center [465, 550] width 14 height 14
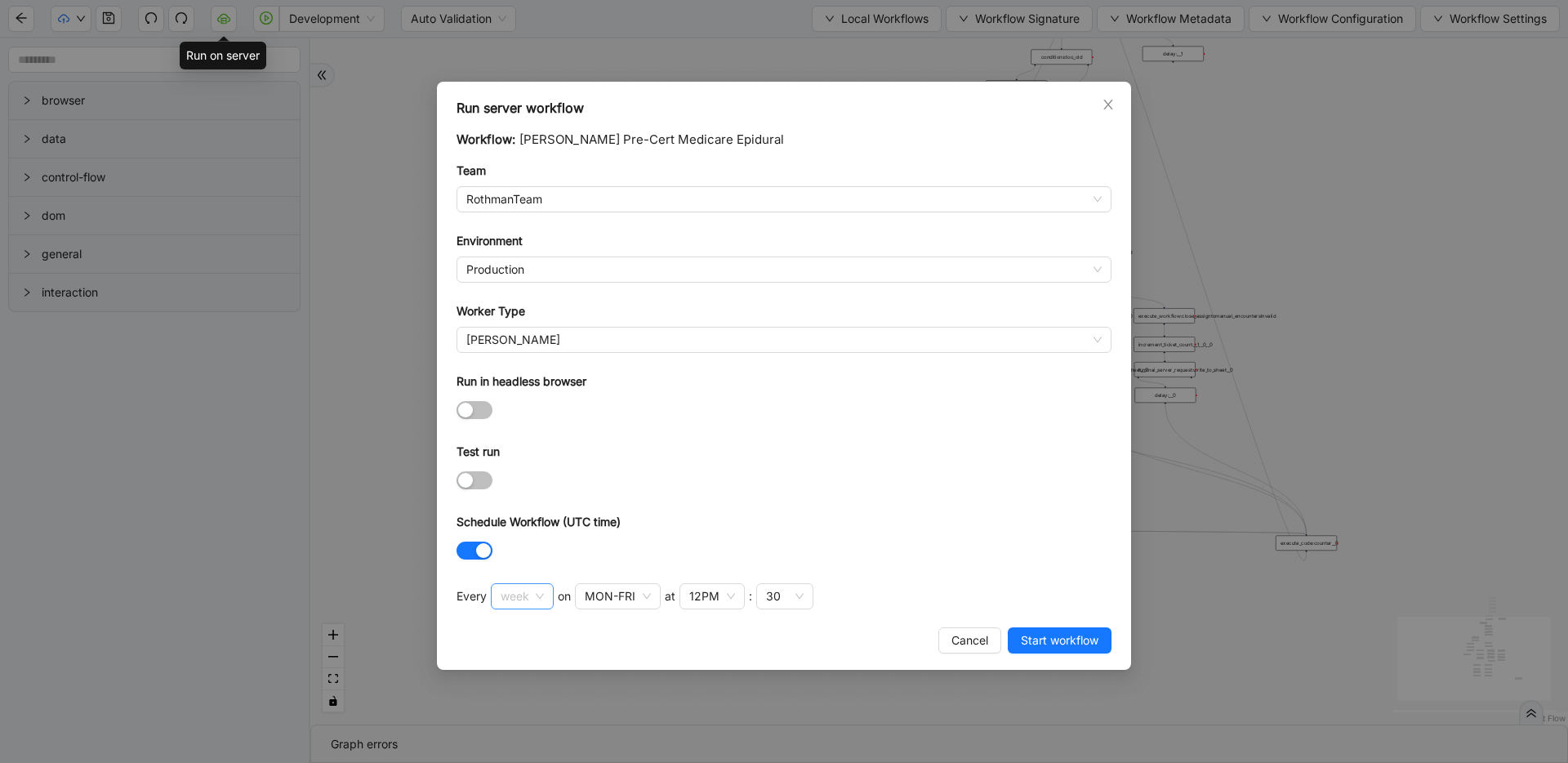
click at [516, 598] on span "week" at bounding box center [522, 596] width 43 height 25
click at [521, 708] on div "hour" at bounding box center [522, 707] width 34 height 18
click at [589, 596] on div "30" at bounding box center [584, 595] width 14 height 18
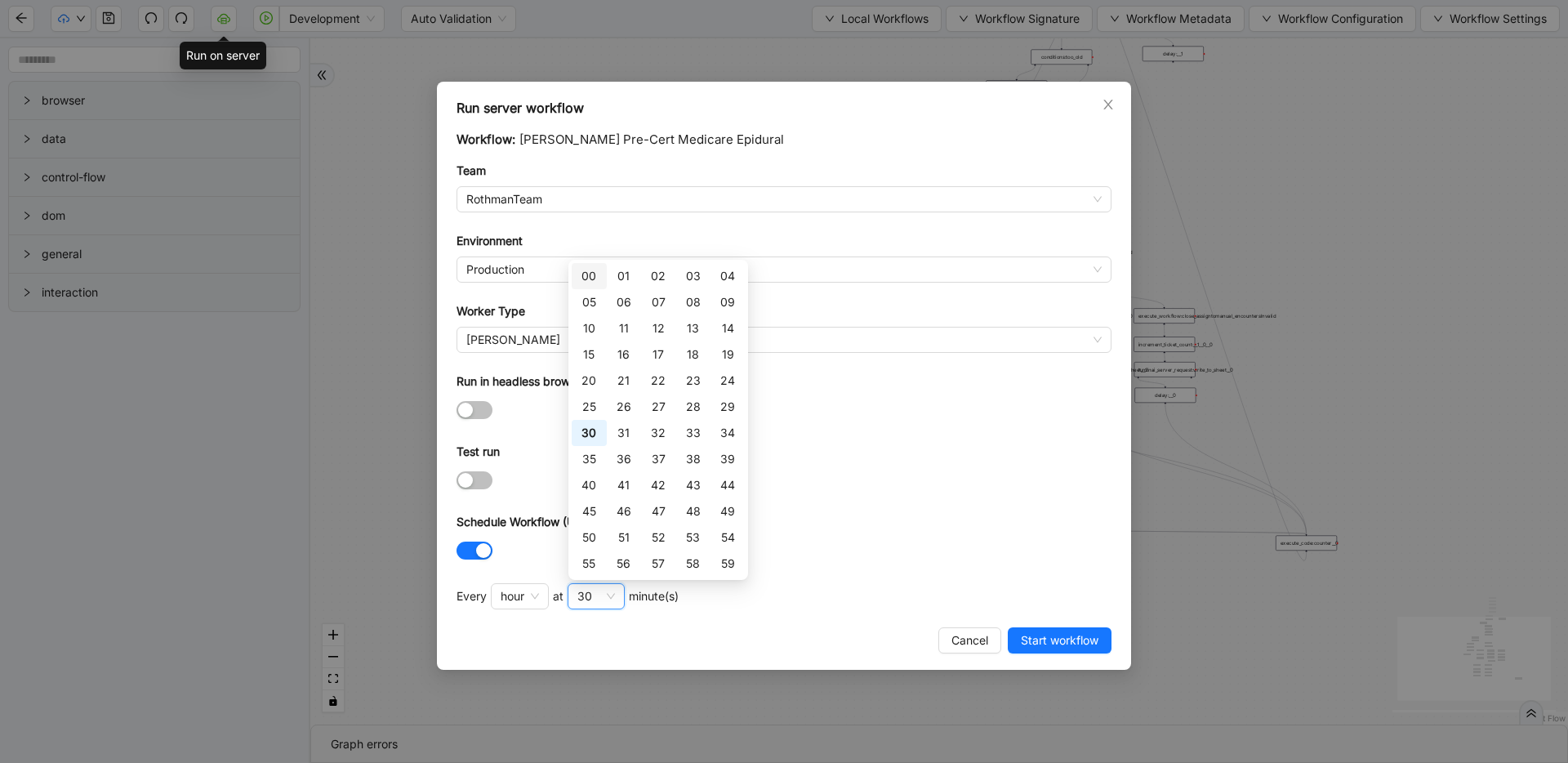
click at [595, 275] on div "00" at bounding box center [588, 275] width 14 height 18
click at [583, 272] on div "00" at bounding box center [588, 275] width 14 height 18
click at [879, 527] on div "Schedule Workflow (UTC time)" at bounding box center [783, 525] width 654 height 25
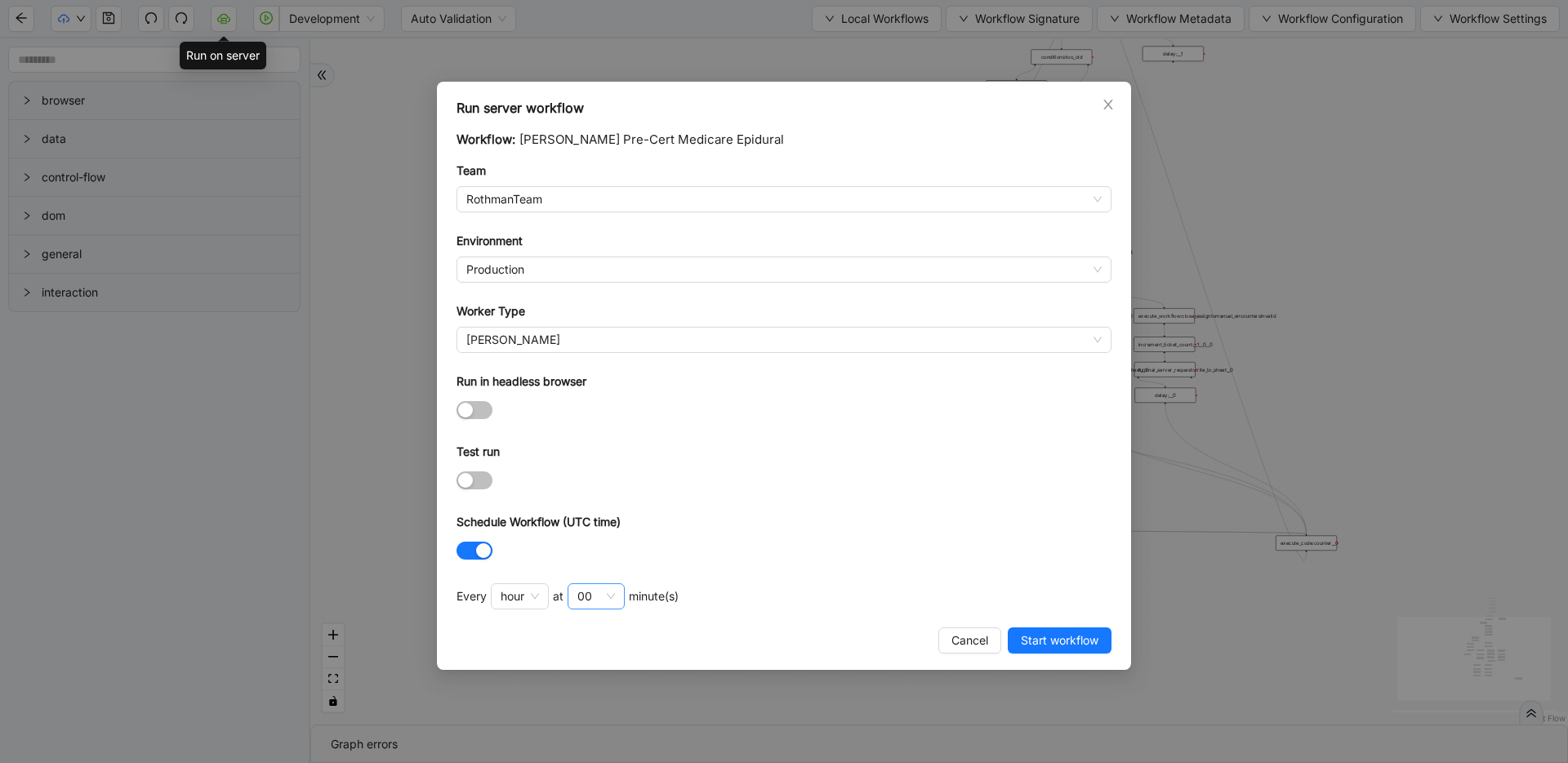
click at [585, 593] on div "00" at bounding box center [584, 595] width 14 height 18
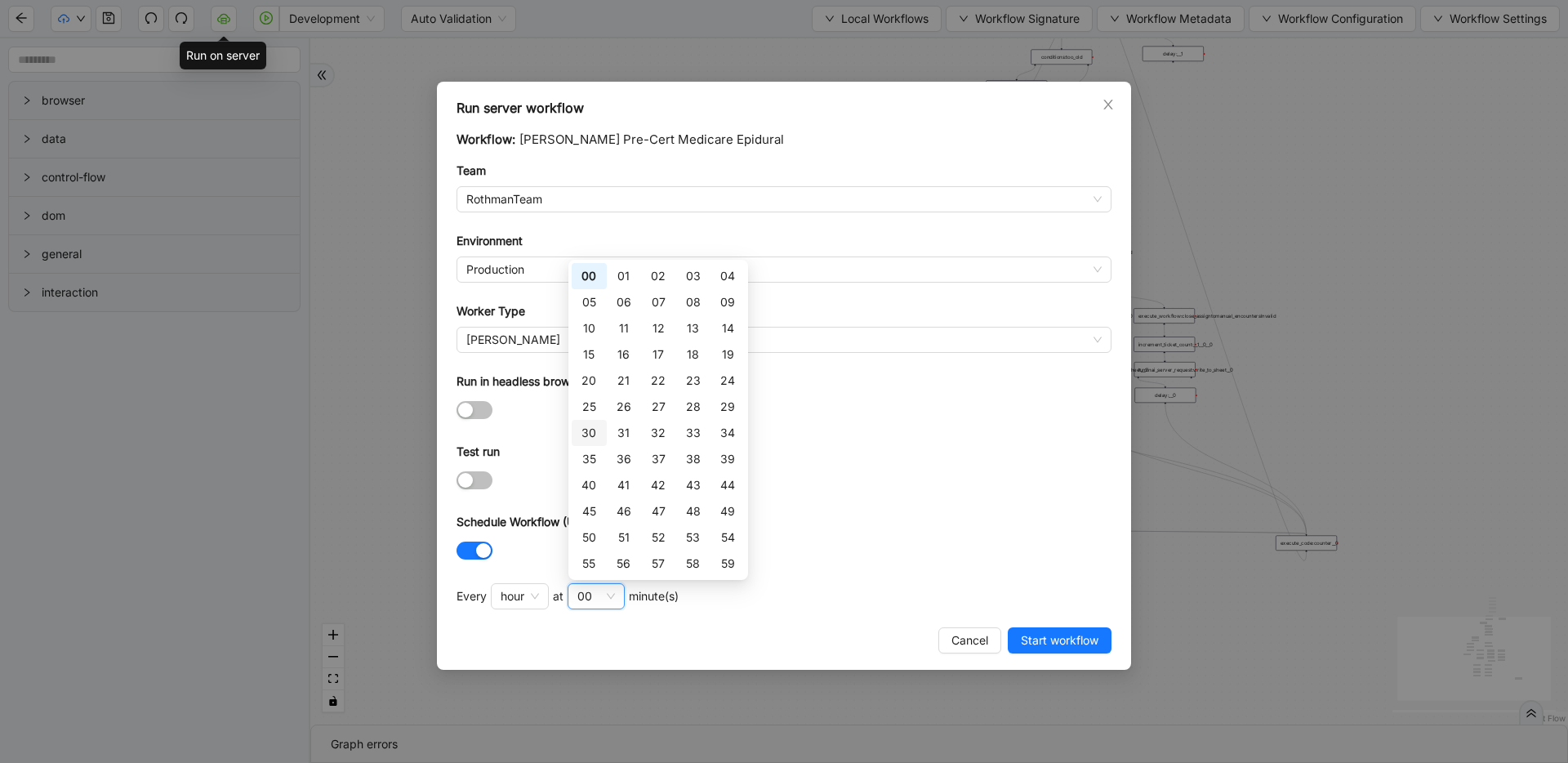
click at [598, 432] on div "30" at bounding box center [588, 433] width 35 height 26
click at [829, 489] on div at bounding box center [783, 480] width 654 height 19
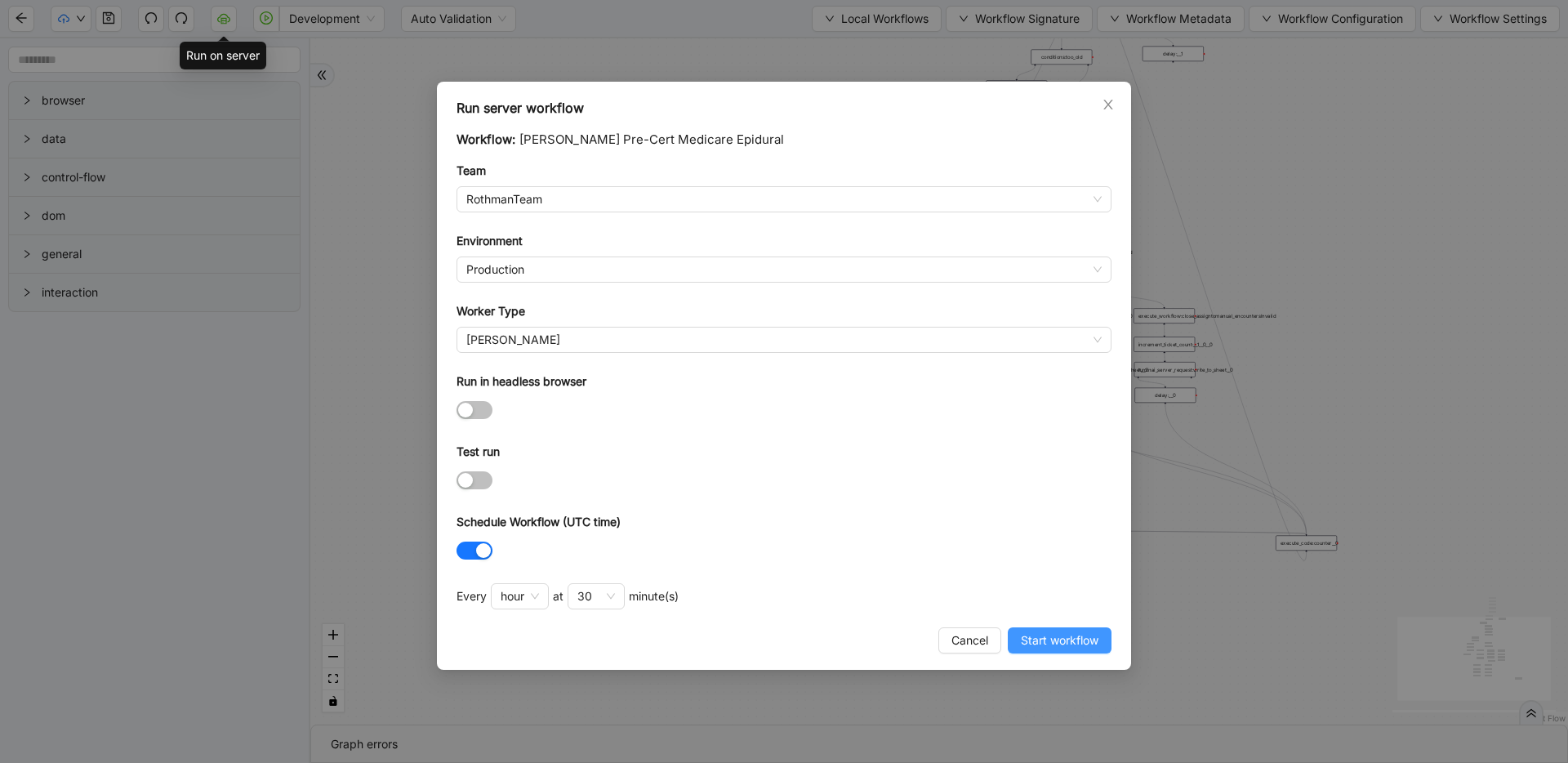
click at [1052, 643] on span "Start workflow" at bounding box center [1060, 639] width 78 height 18
